Goal: Information Seeking & Learning: Learn about a topic

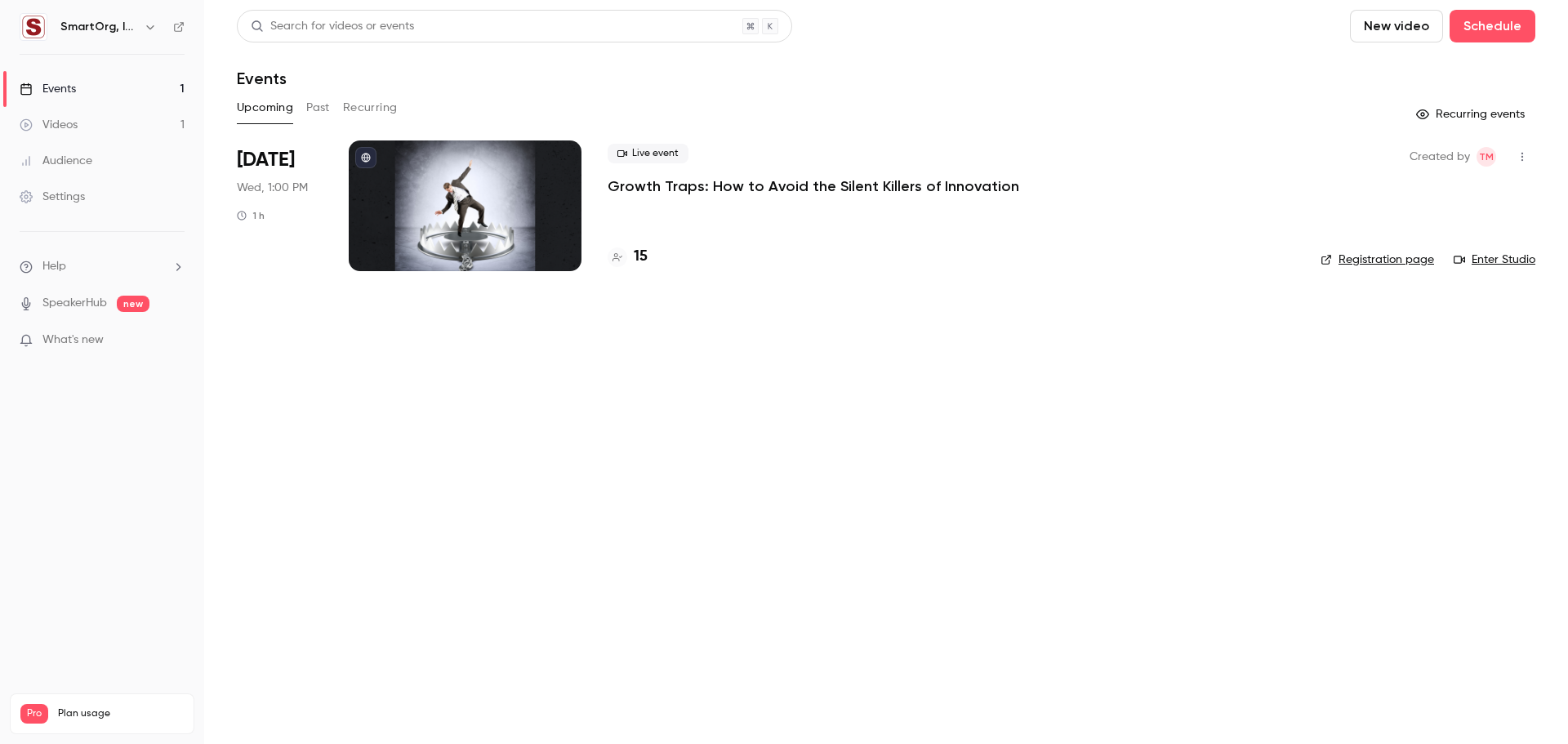
click at [865, 182] on p "Growth Traps: How to Avoid the Silent Killers of Innovation" at bounding box center [813, 186] width 412 height 20
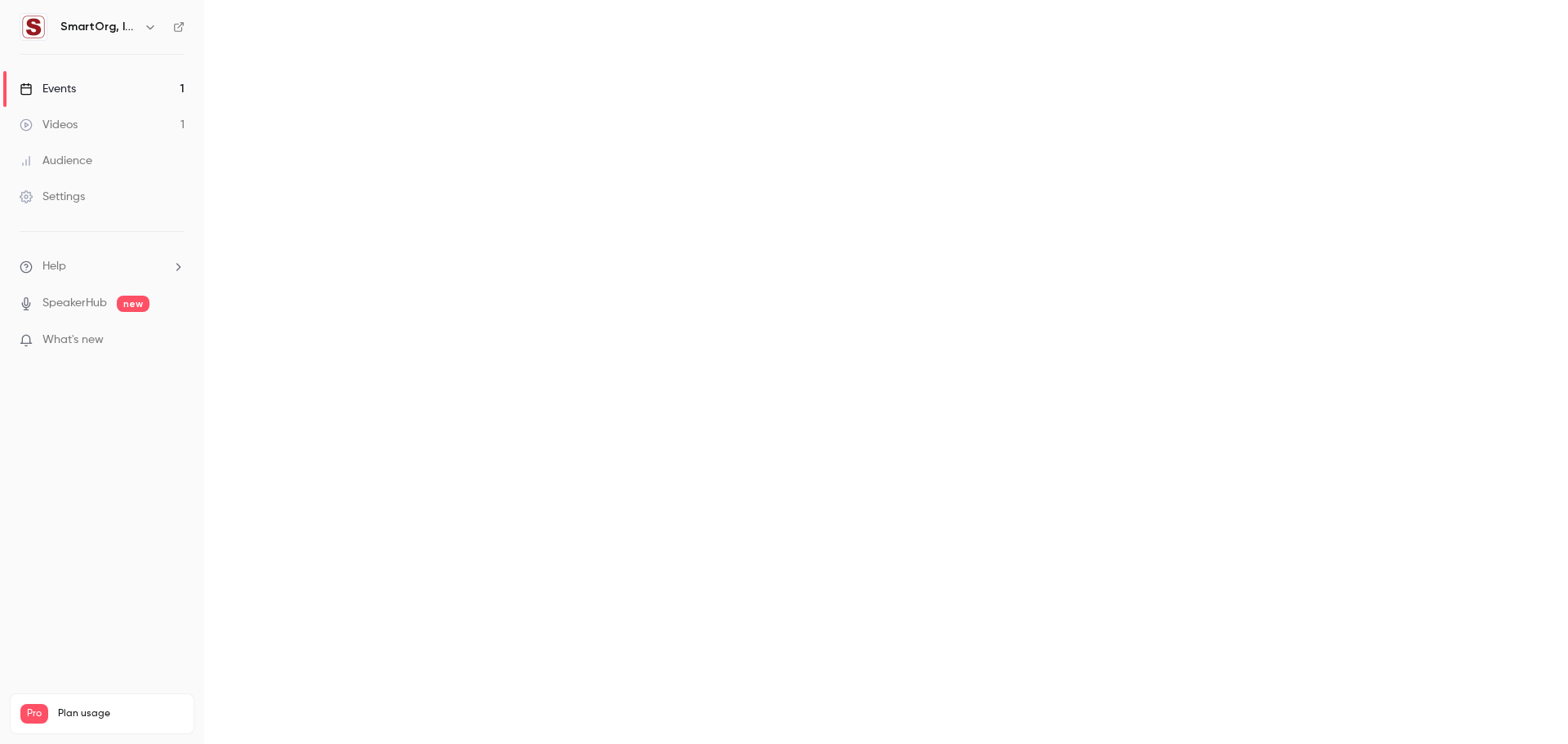
click at [865, 182] on main at bounding box center [886, 372] width 1364 height 744
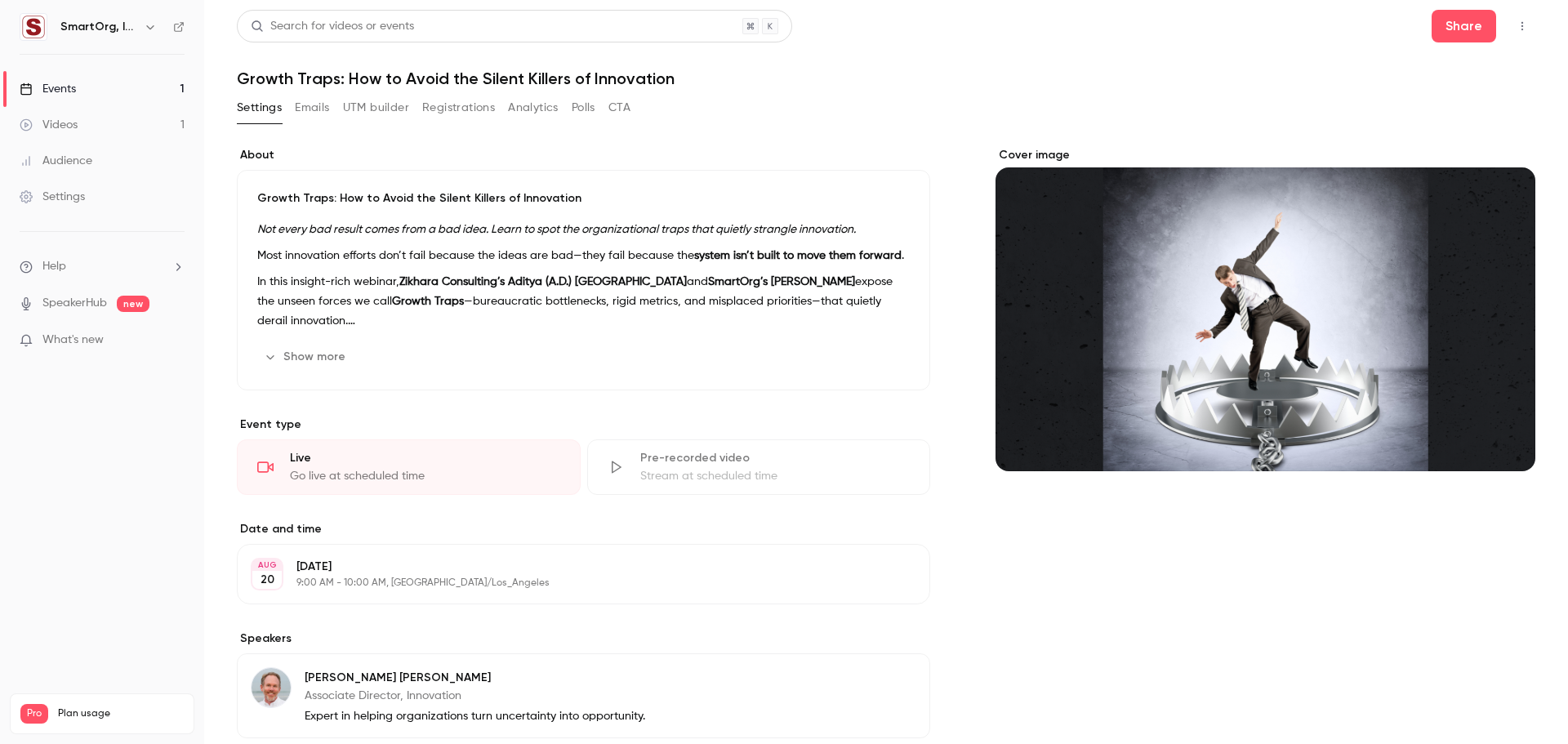
click at [574, 78] on h1 "Growth Traps: How to Avoid the Silent Killers of Innovation" at bounding box center [886, 78] width 1299 height 20
copy div "Growth Traps: How to Avoid the Silent Killers of Innovation Settings Emails UTM…"
